Goal: Task Accomplishment & Management: Manage account settings

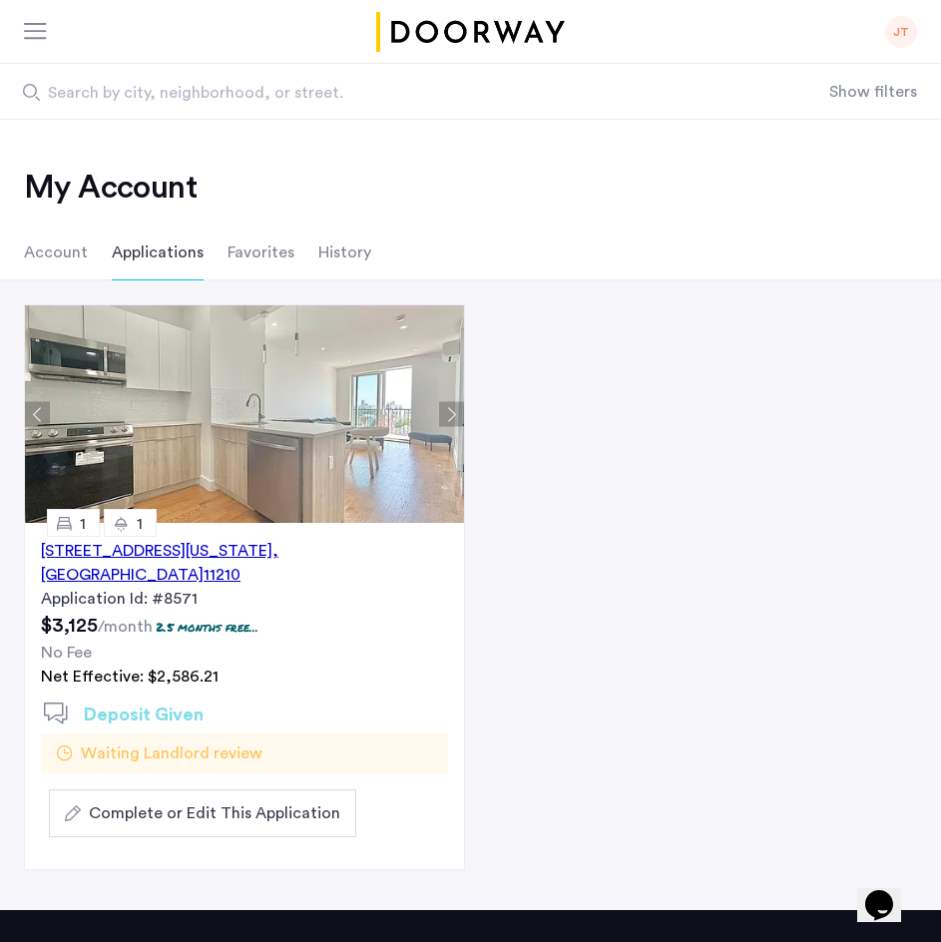
click at [278, 551] on span ", [GEOGRAPHIC_DATA]" at bounding box center [159, 563] width 237 height 40
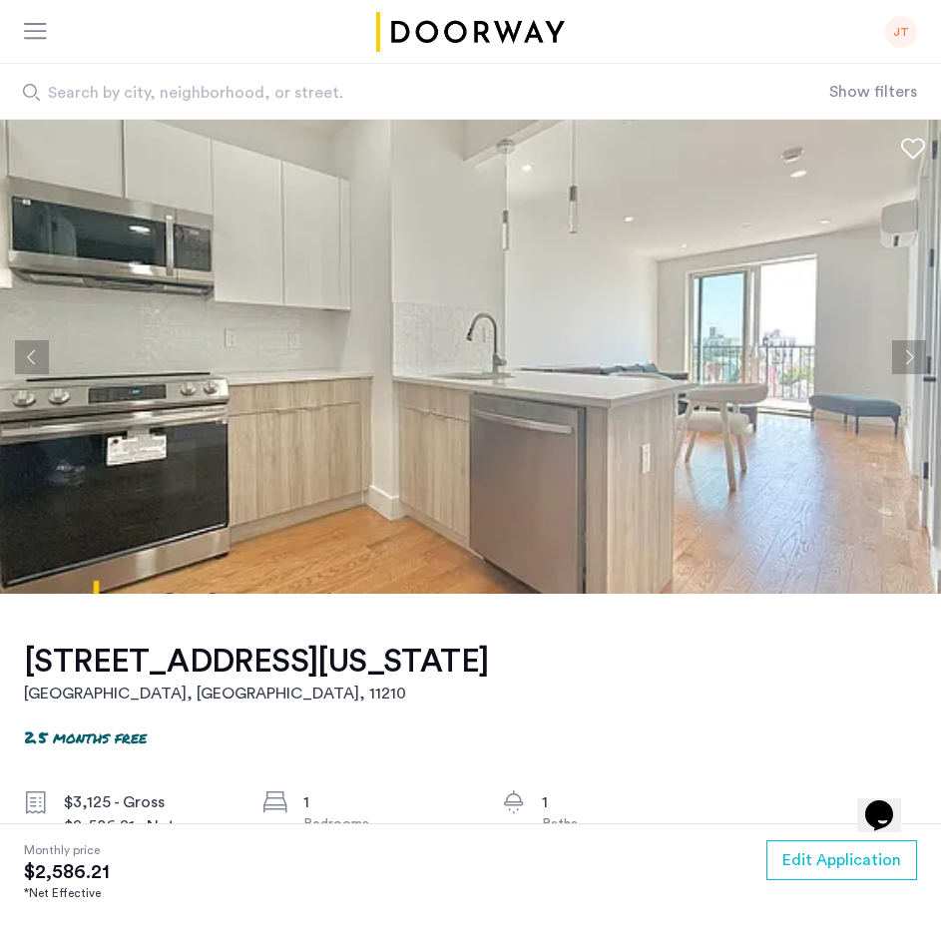
click at [940, 548] on img at bounding box center [470, 357] width 941 height 474
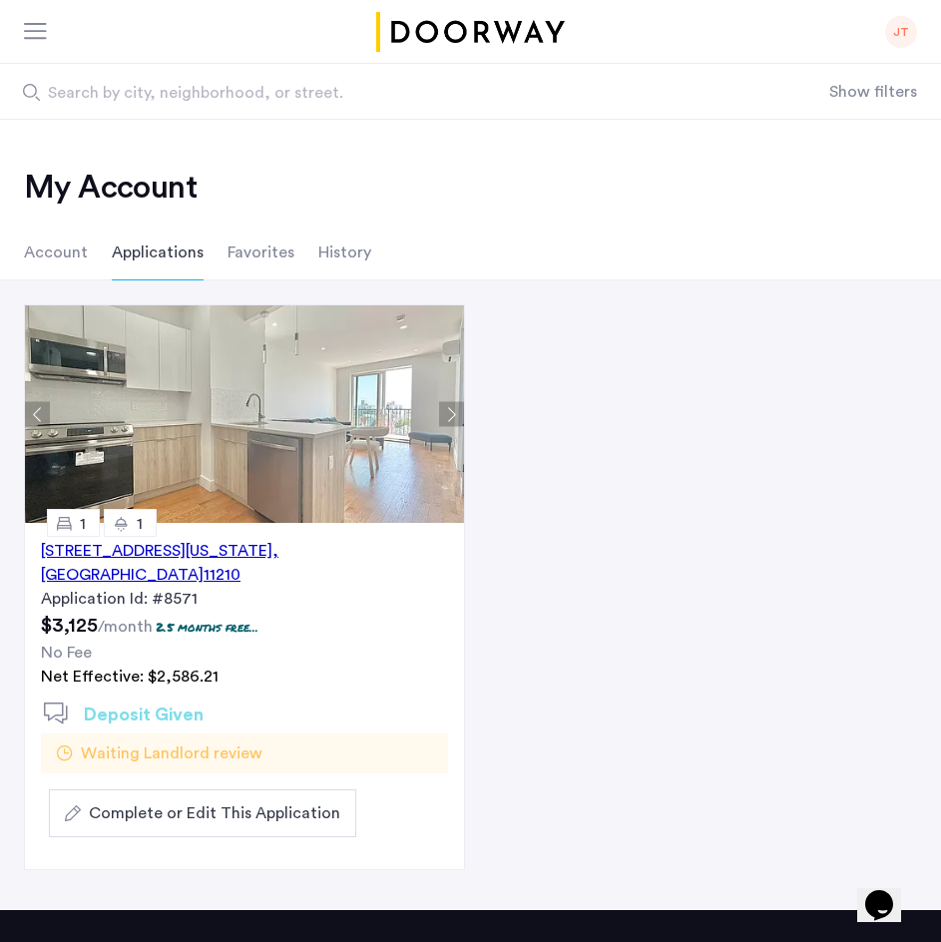
click at [35, 38] on div at bounding box center [36, 33] width 25 height 20
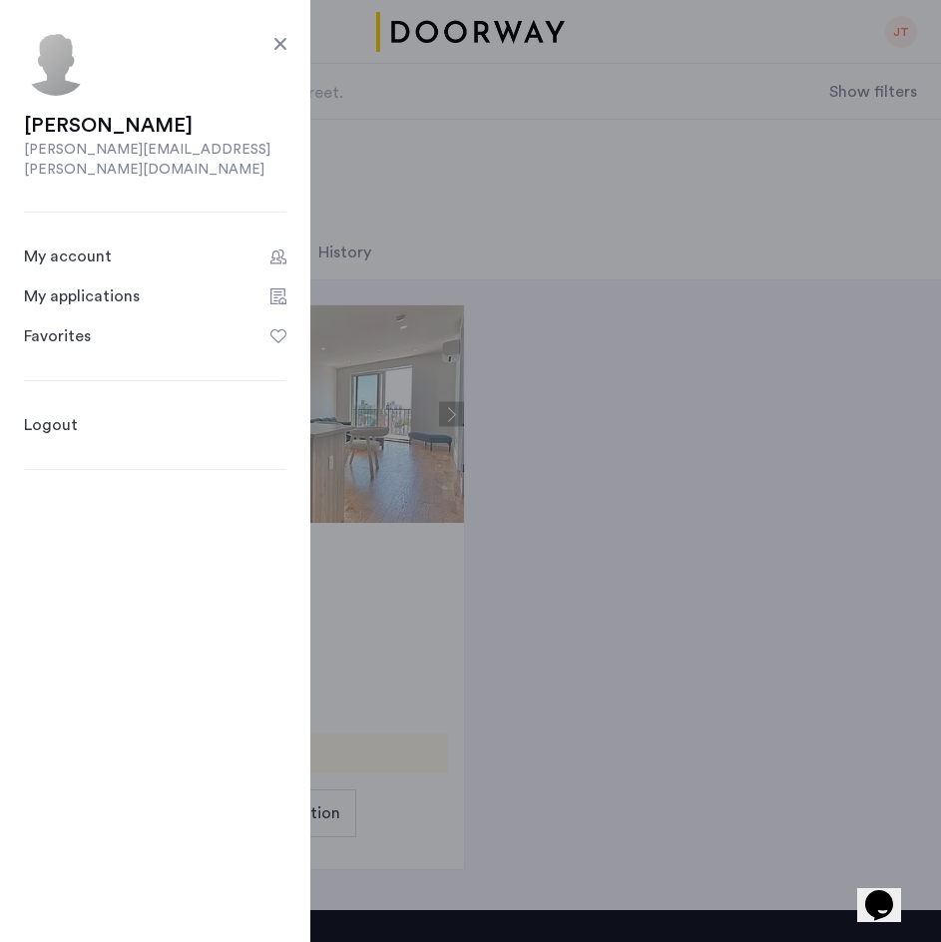
click at [535, 28] on header "JT Julissa Tompkins julissa.tompkins@gmail.com My account My applications Favor…" at bounding box center [470, 60] width 941 height 120
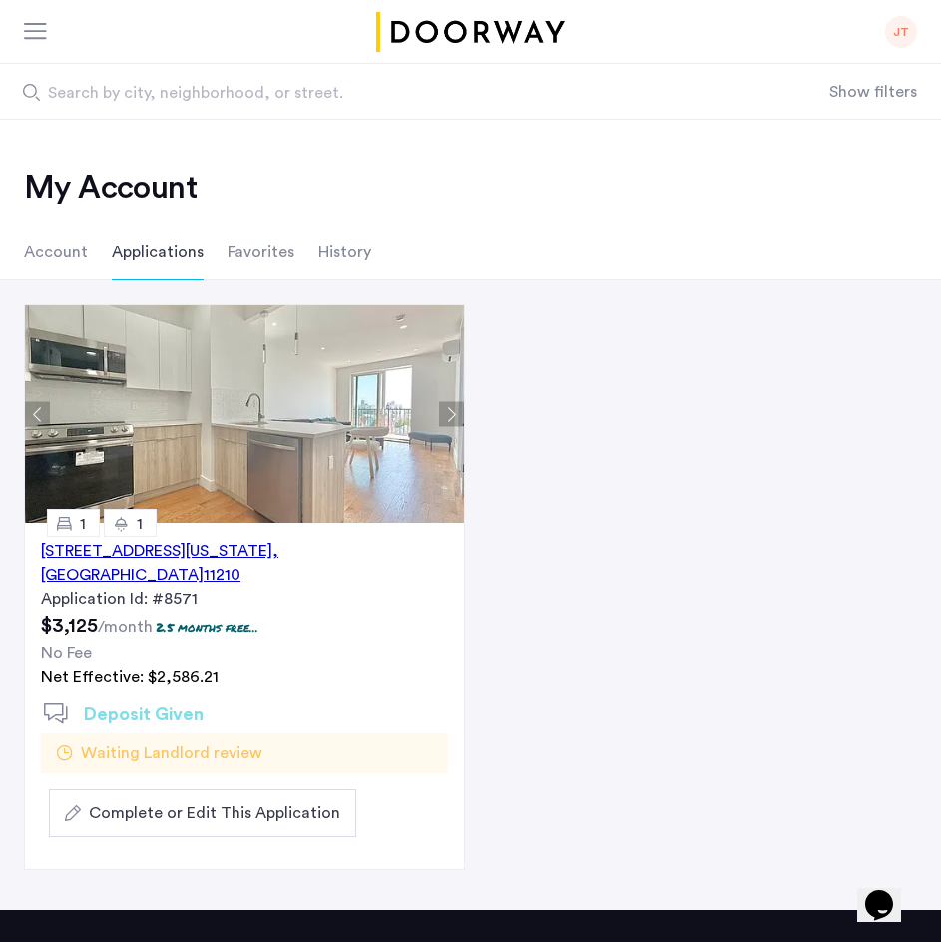
click at [535, 28] on img "Cazamio logo" at bounding box center [471, 32] width 196 height 40
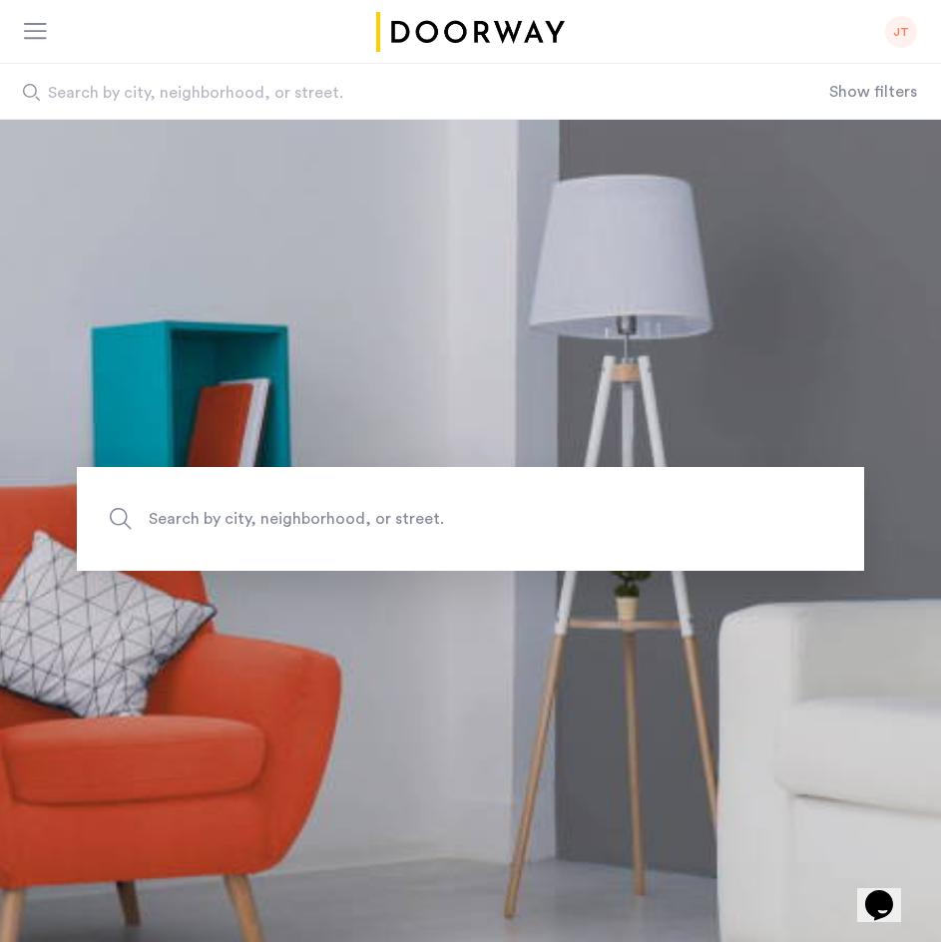
click at [43, 19] on div at bounding box center [41, 32] width 35 height 32
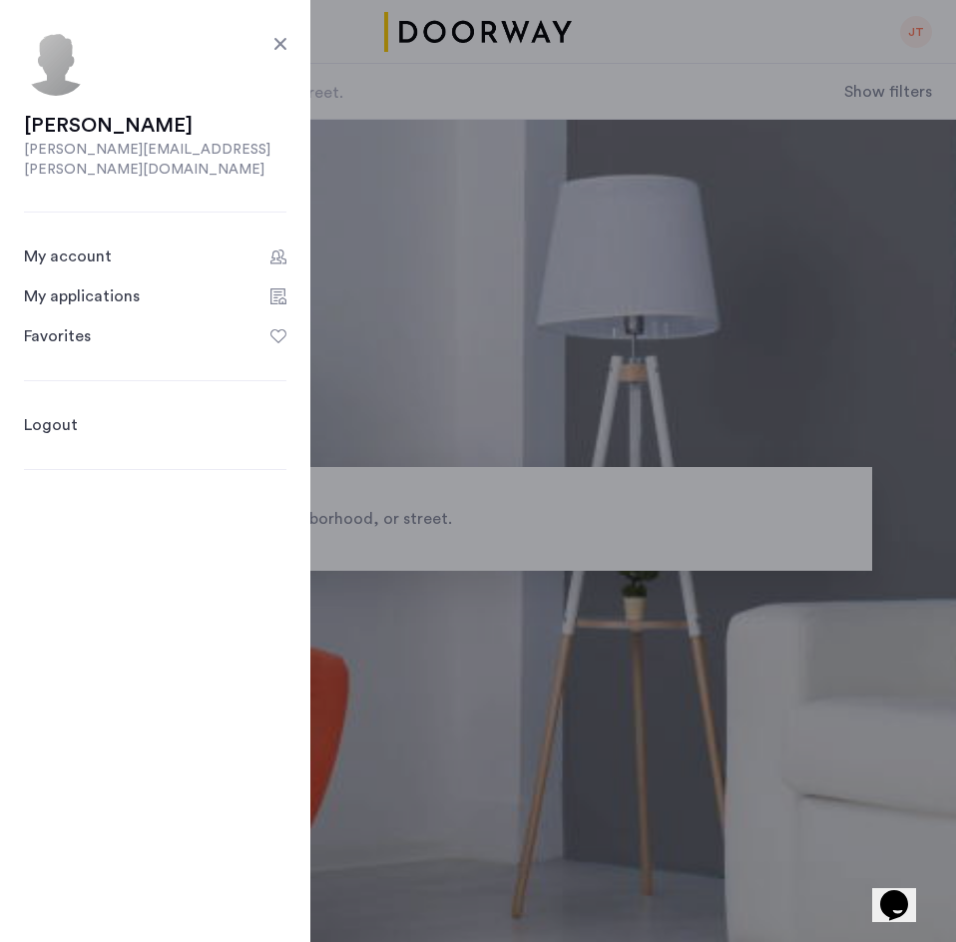
click at [88, 244] on div "My account" at bounding box center [68, 256] width 88 height 24
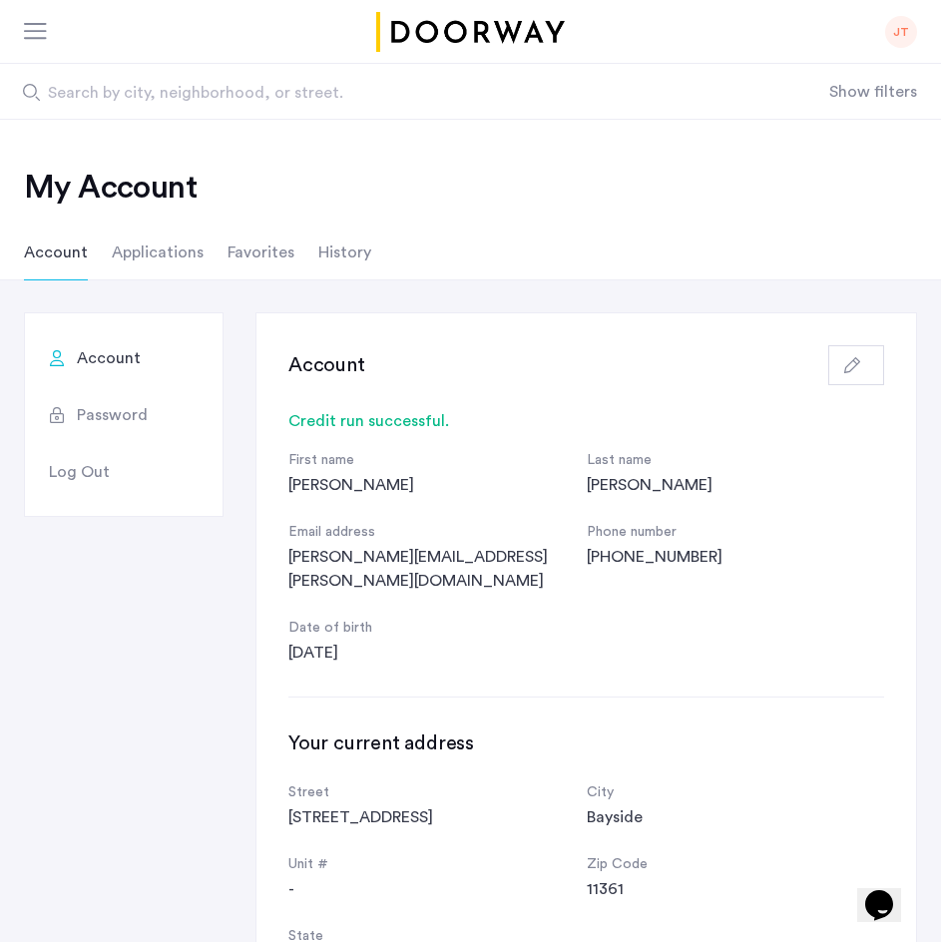
scroll to position [824, 0]
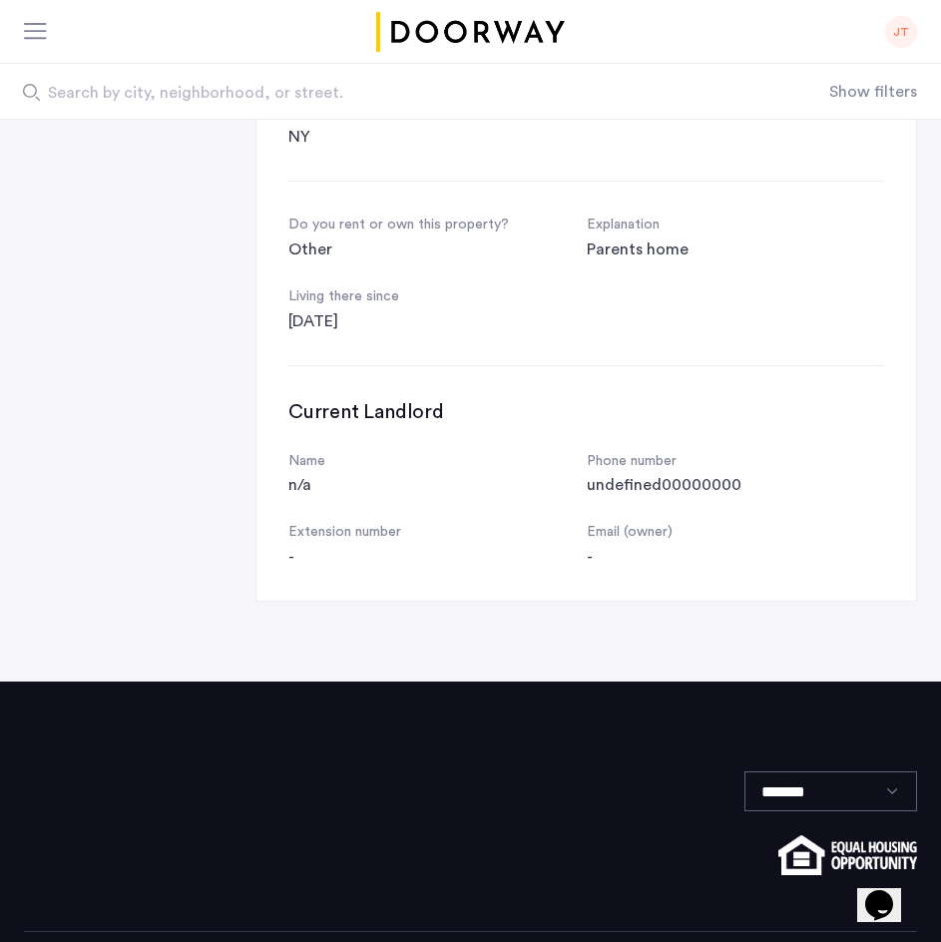
click at [930, 258] on div "Account Password Log Out Account Credit run successful. First name Julissa Last…" at bounding box center [470, 44] width 941 height 1113
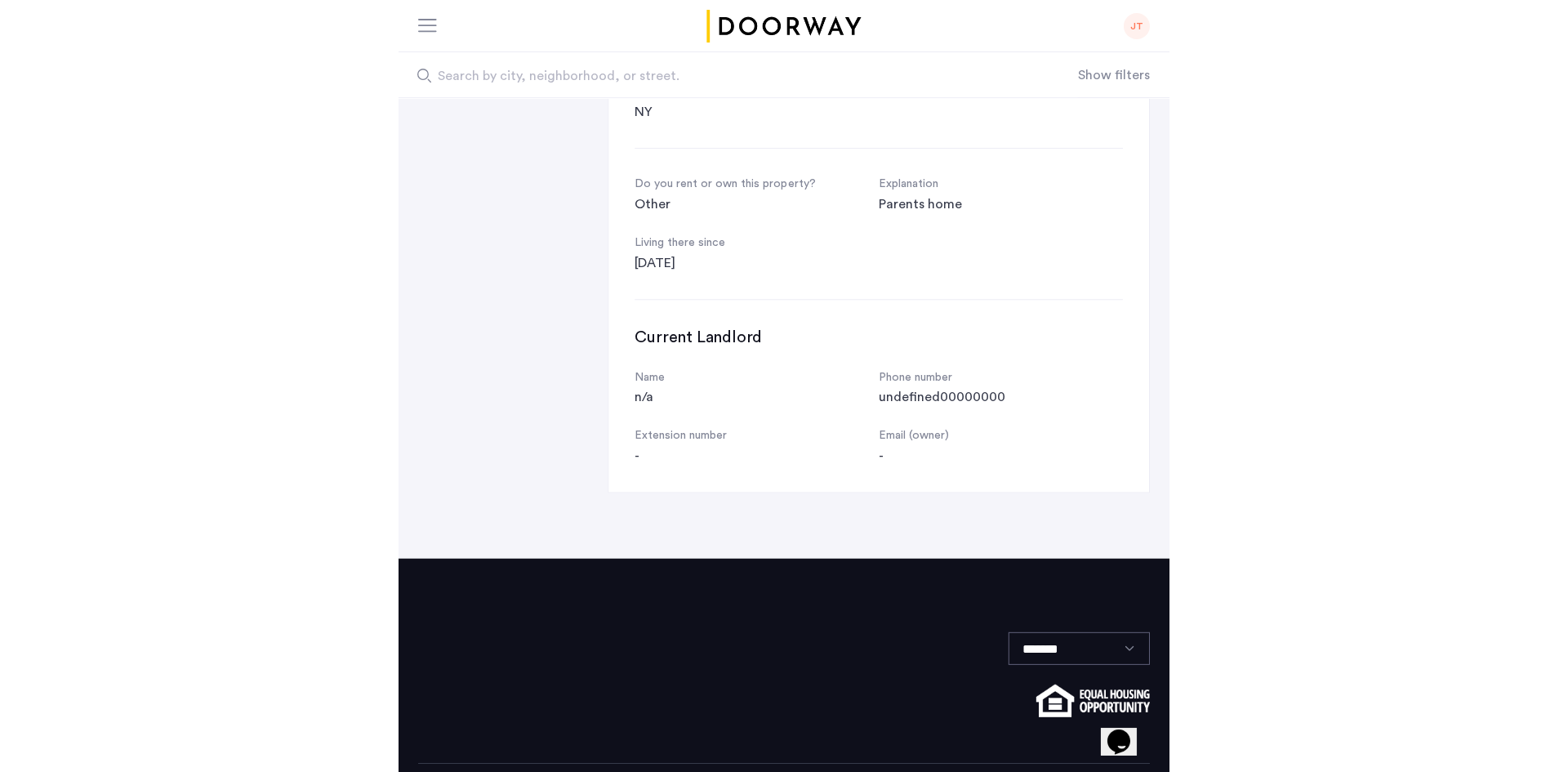
scroll to position [0, 0]
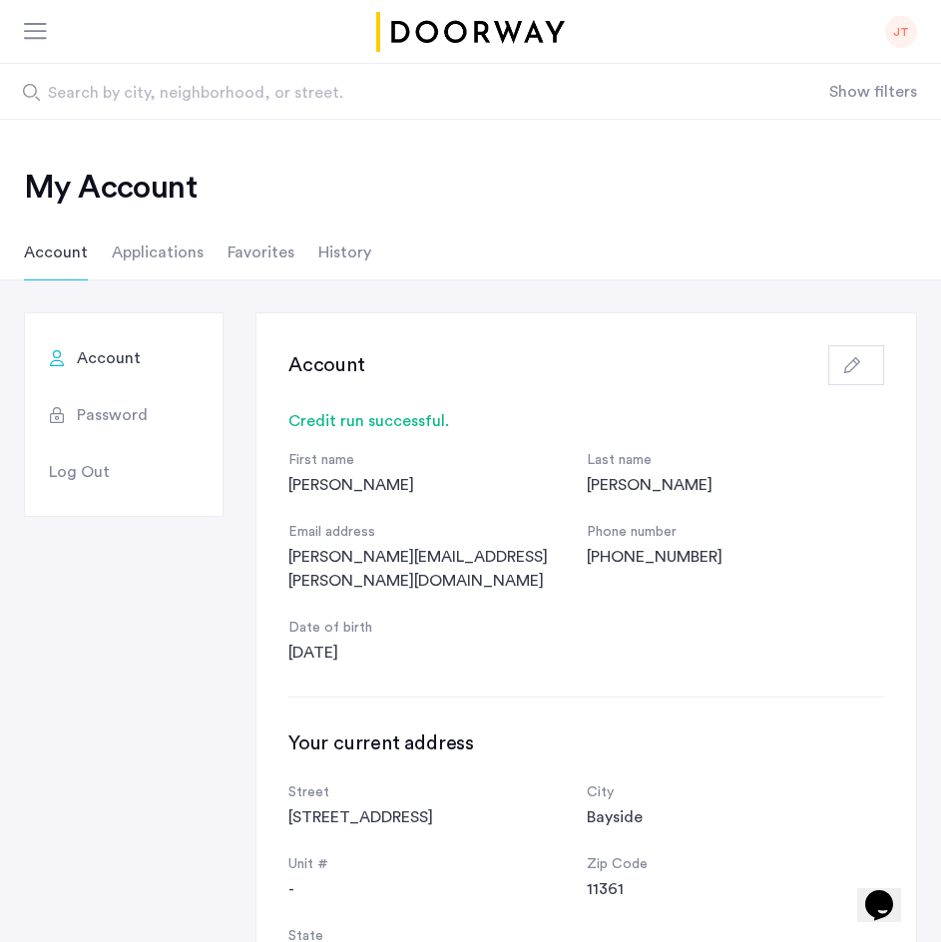
click at [163, 242] on li "Applications" at bounding box center [158, 252] width 92 height 56
